Goal: Use online tool/utility

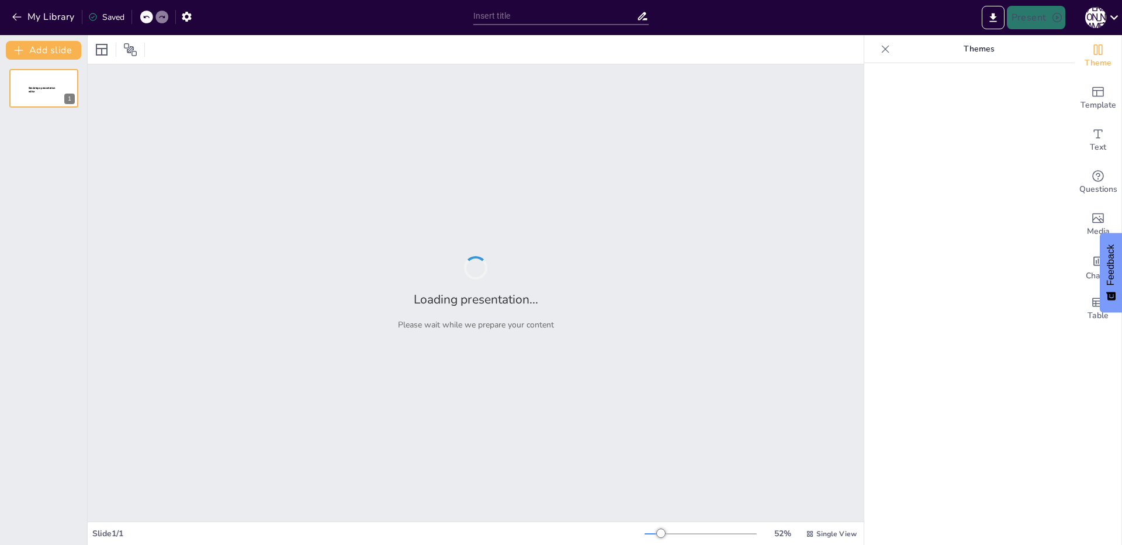
type input "Натуральные числа и их представление на координатной прямой"
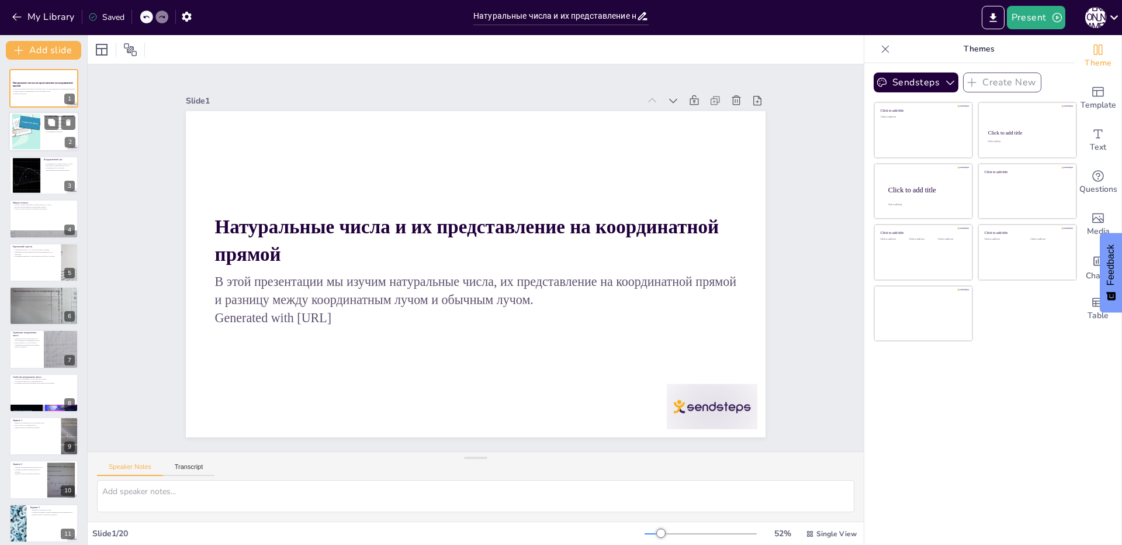
click at [47, 130] on p "Натуральные числа легко представляются на координатной прямой." at bounding box center [60, 131] width 32 height 4
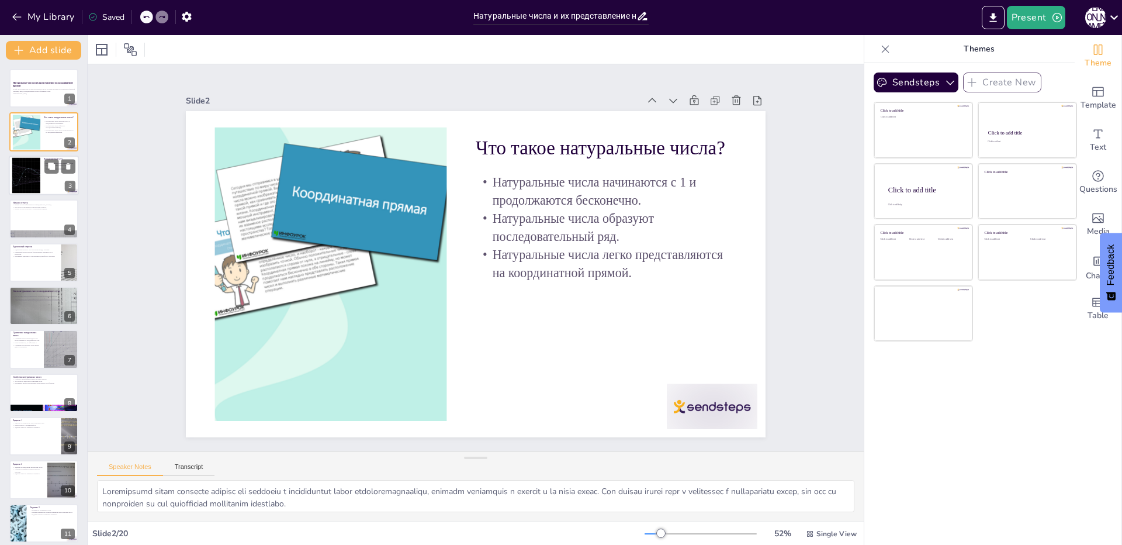
click at [63, 176] on div at bounding box center [44, 175] width 70 height 40
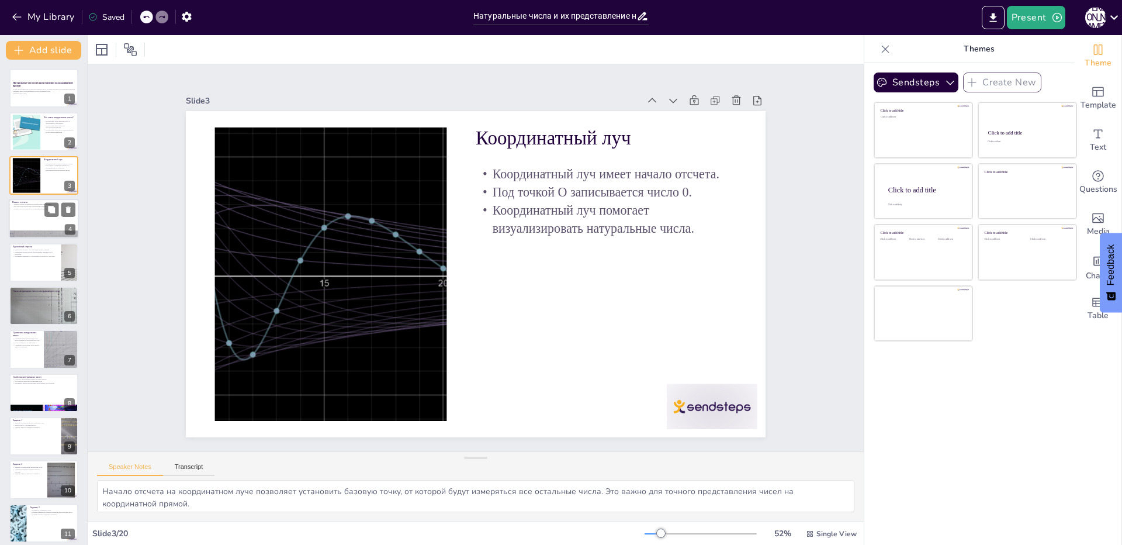
click at [61, 202] on p "Начало отсчета" at bounding box center [43, 202] width 63 height 4
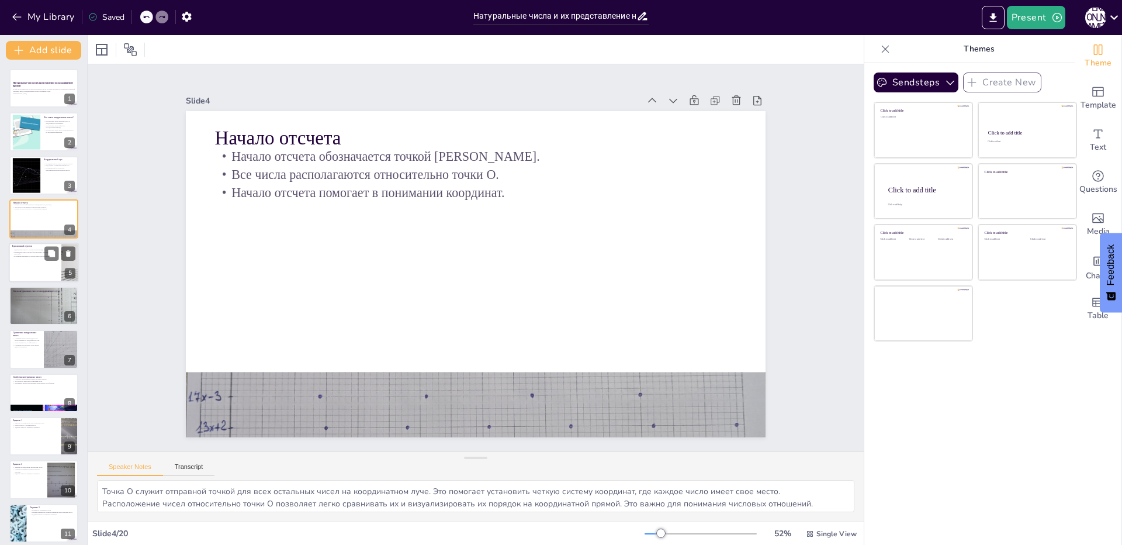
click at [36, 268] on div at bounding box center [44, 262] width 70 height 40
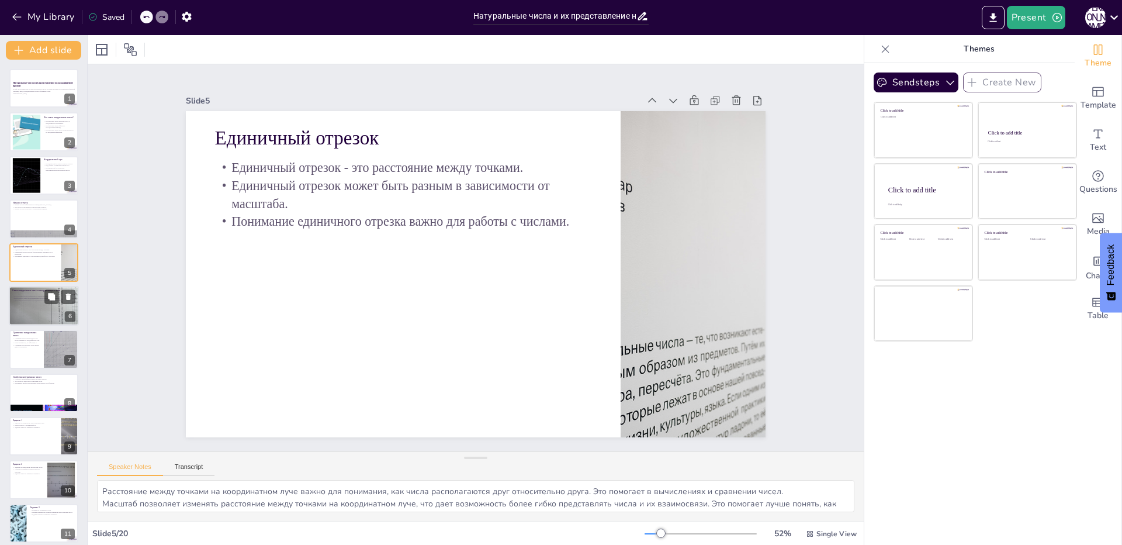
click at [26, 314] on div at bounding box center [44, 305] width 70 height 53
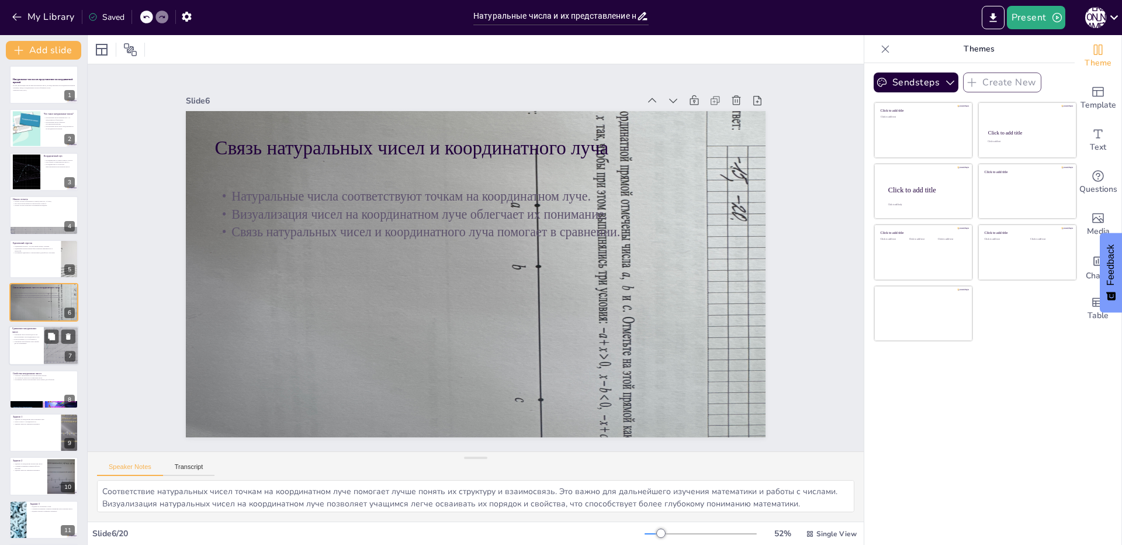
click at [14, 351] on div at bounding box center [44, 346] width 70 height 40
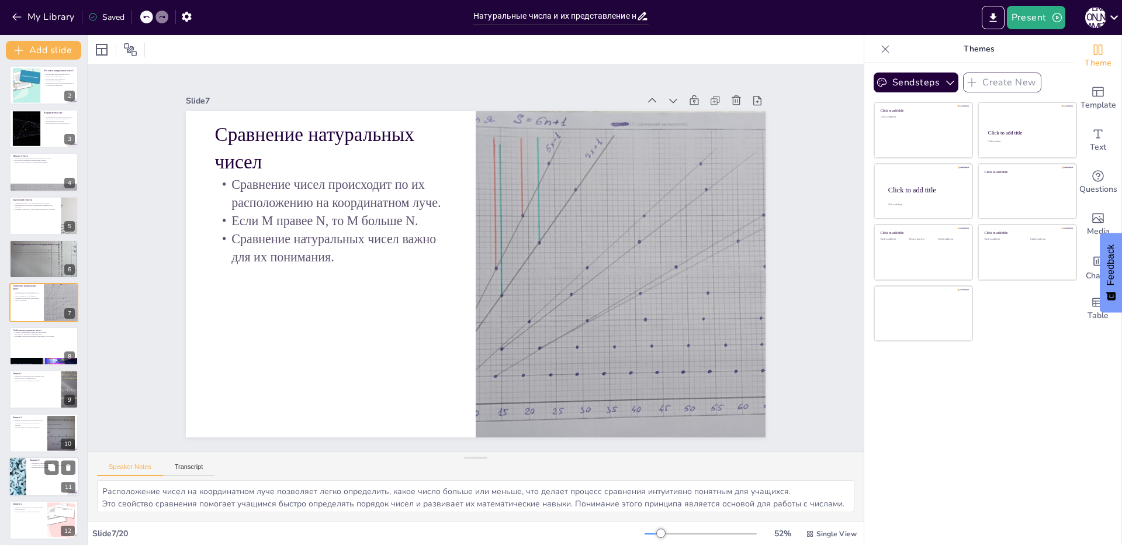
scroll to position [164, 0]
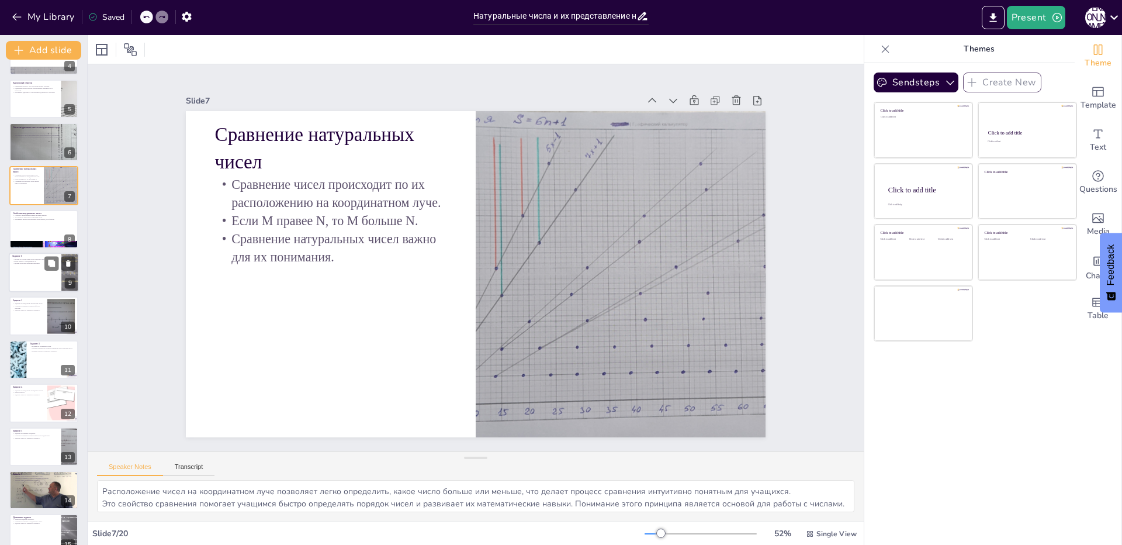
click at [40, 271] on div at bounding box center [44, 272] width 70 height 40
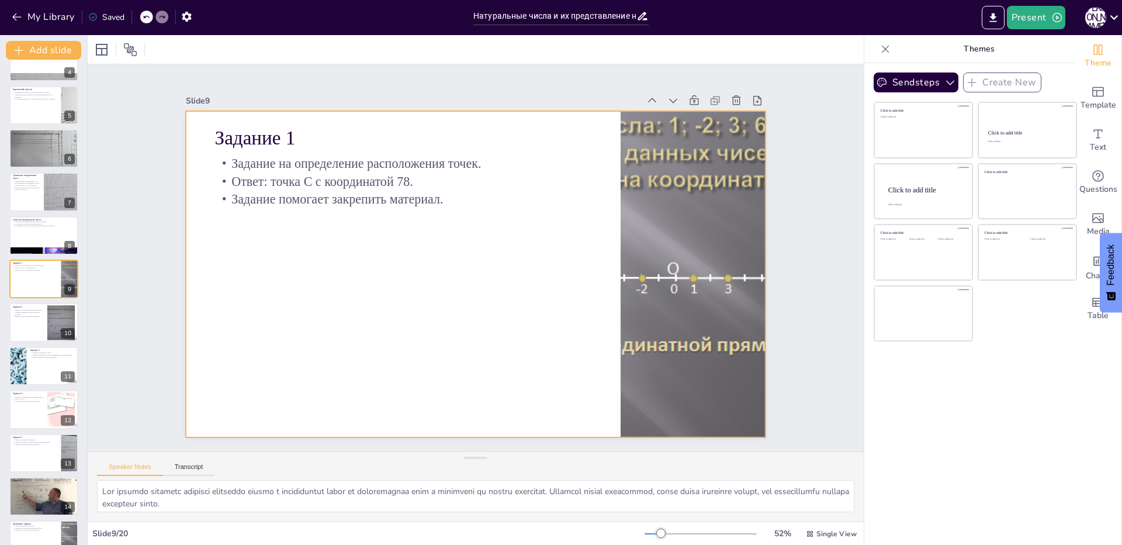
scroll to position [181, 0]
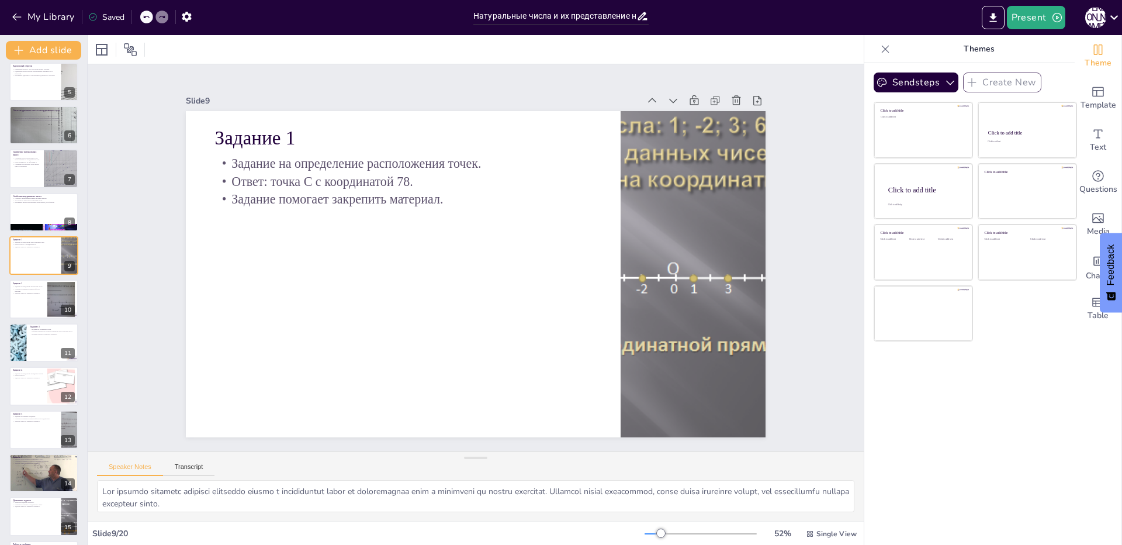
click at [30, 281] on p "Задание 2" at bounding box center [28, 283] width 31 height 4
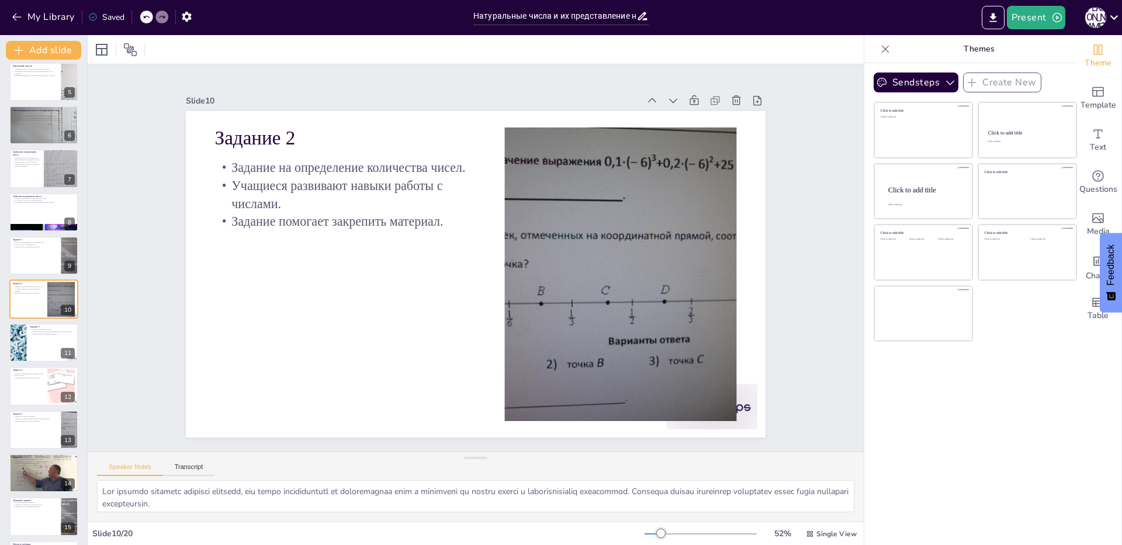
scroll to position [178, 0]
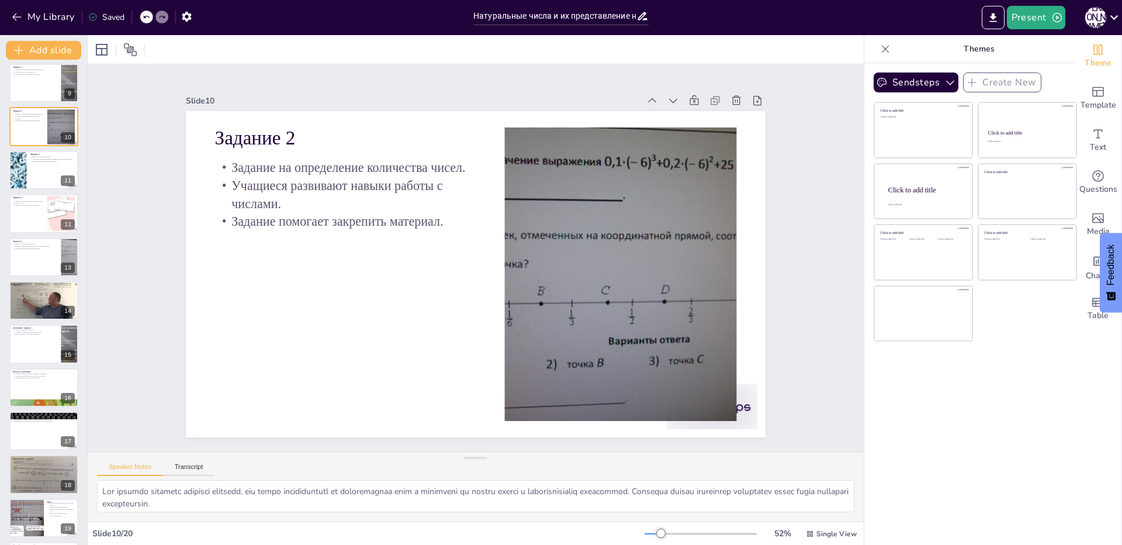
click at [34, 324] on div "Домашнее задание Домашнее задание на чтение. Учащиеся готовятся к следующему ур…" at bounding box center [43, 343] width 69 height 39
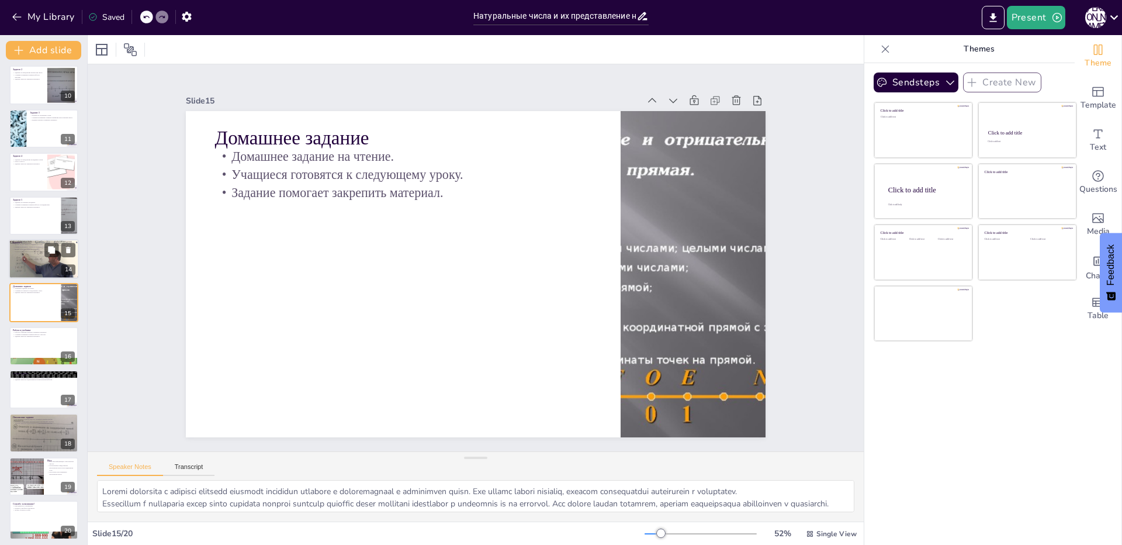
click at [32, 271] on div at bounding box center [44, 259] width 70 height 40
type textarea "Рисование координатного луча помогает учащимся визуализировать числа и их распо…"
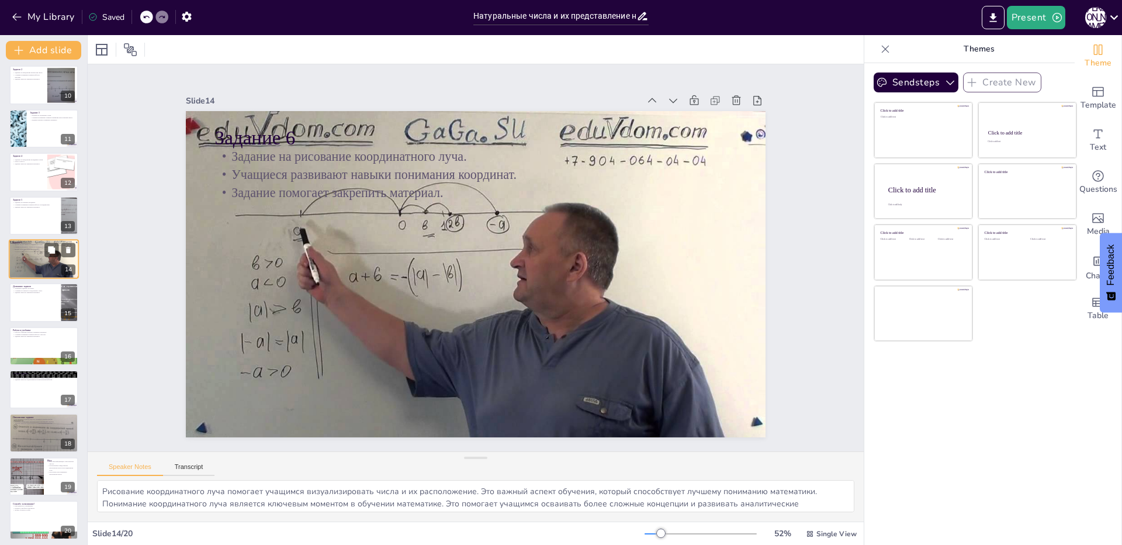
scroll to position [351, 0]
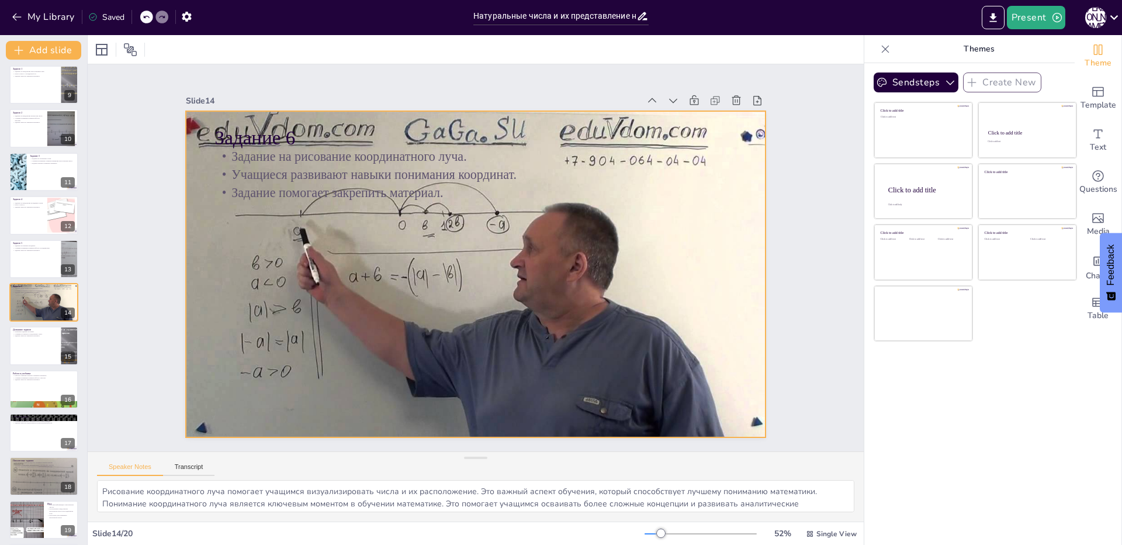
click at [359, 331] on div at bounding box center [474, 274] width 611 height 385
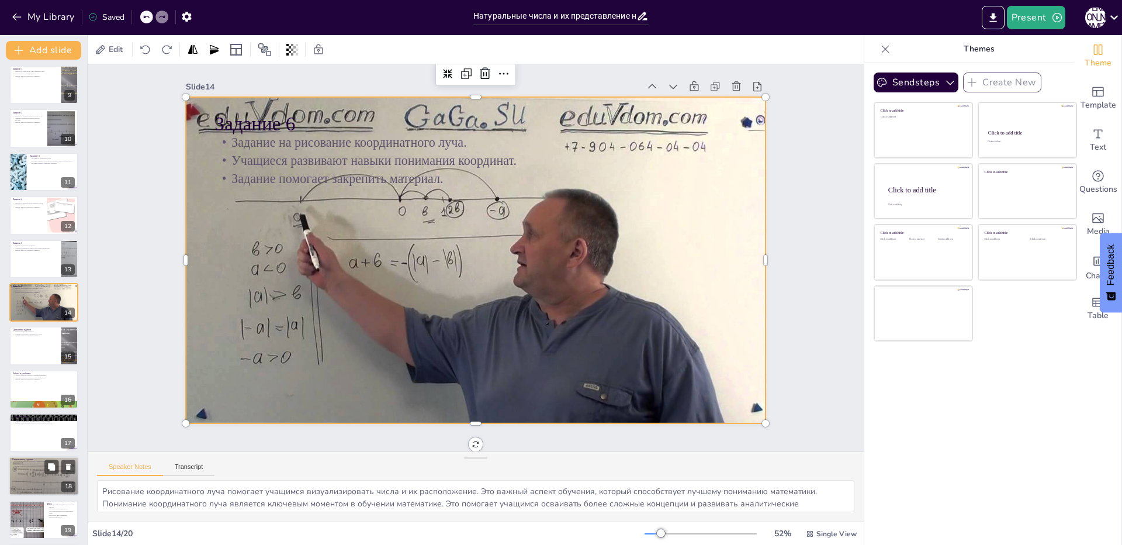
scroll to position [398, 0]
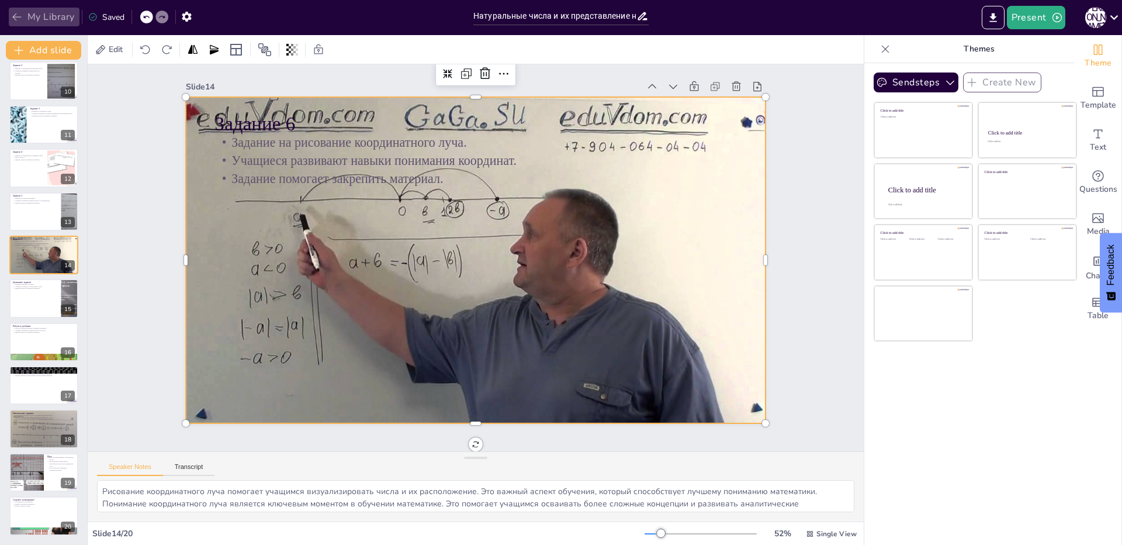
click at [57, 13] on button "My Library" at bounding box center [44, 17] width 71 height 19
